Goal: Find specific page/section

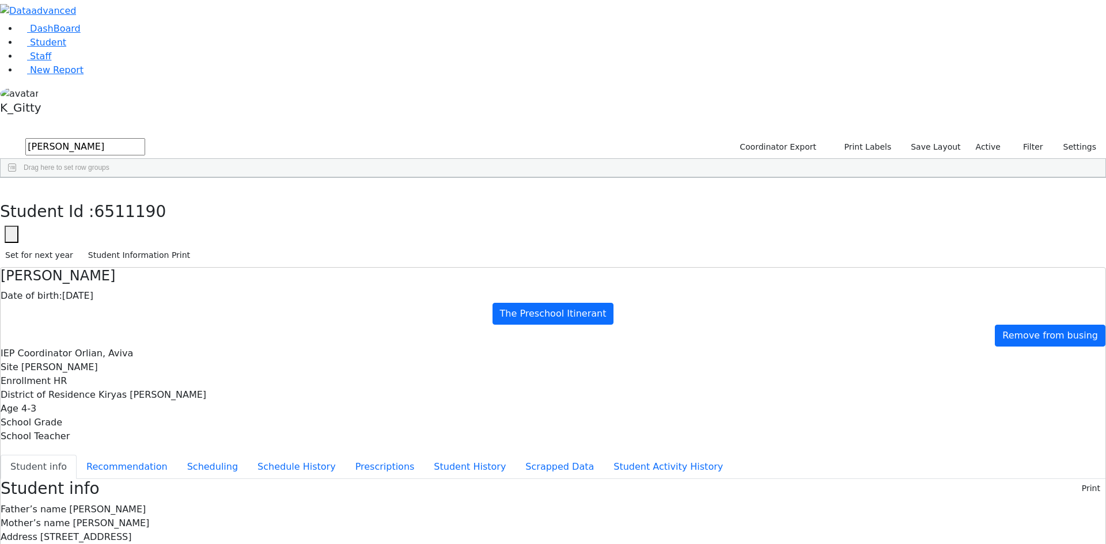
scroll to position [2, 0]
click at [12, 187] on icon "button" at bounding box center [8, 190] width 6 height 7
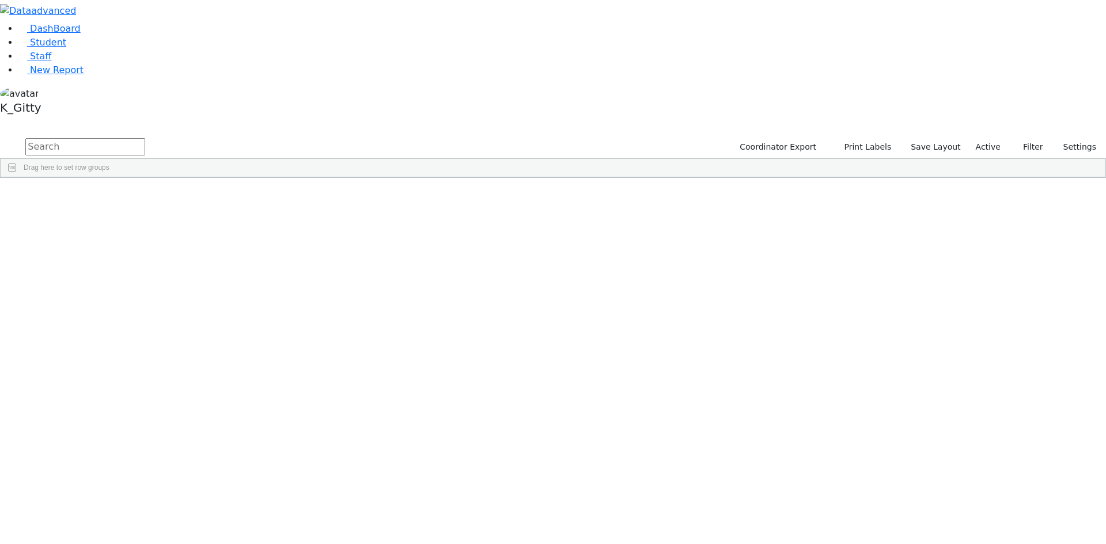
click at [145, 138] on input "text" at bounding box center [85, 146] width 120 height 17
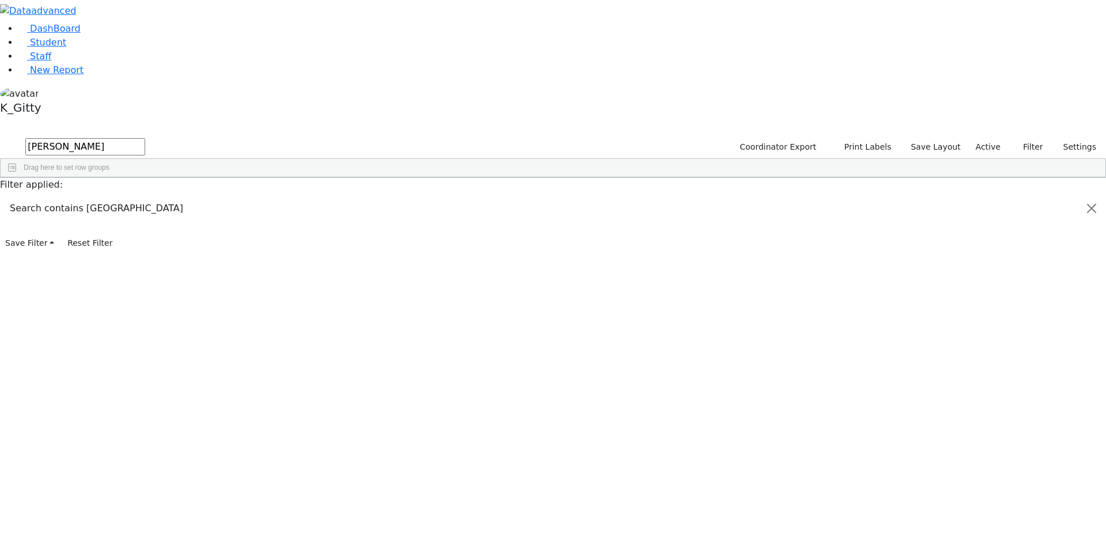
type input "[PERSON_NAME]"
click at [0, 137] on button "submit" at bounding box center [11, 148] width 22 height 22
click at [147, 196] on div "[PERSON_NAME]" at bounding box center [110, 204] width 73 height 16
